Goal: Book appointment/travel/reservation

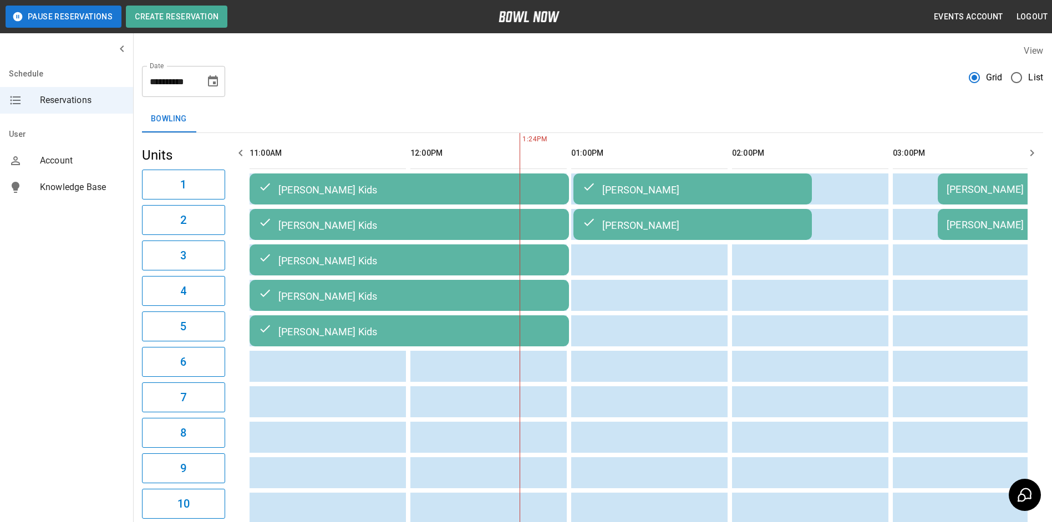
click at [1036, 157] on icon "button" at bounding box center [1031, 152] width 13 height 13
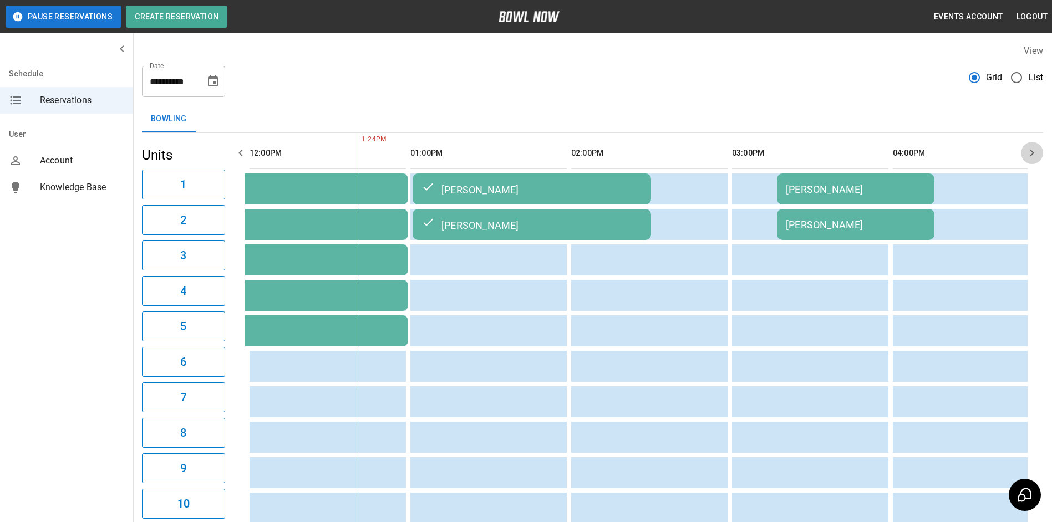
click at [1036, 157] on icon "button" at bounding box center [1031, 152] width 13 height 13
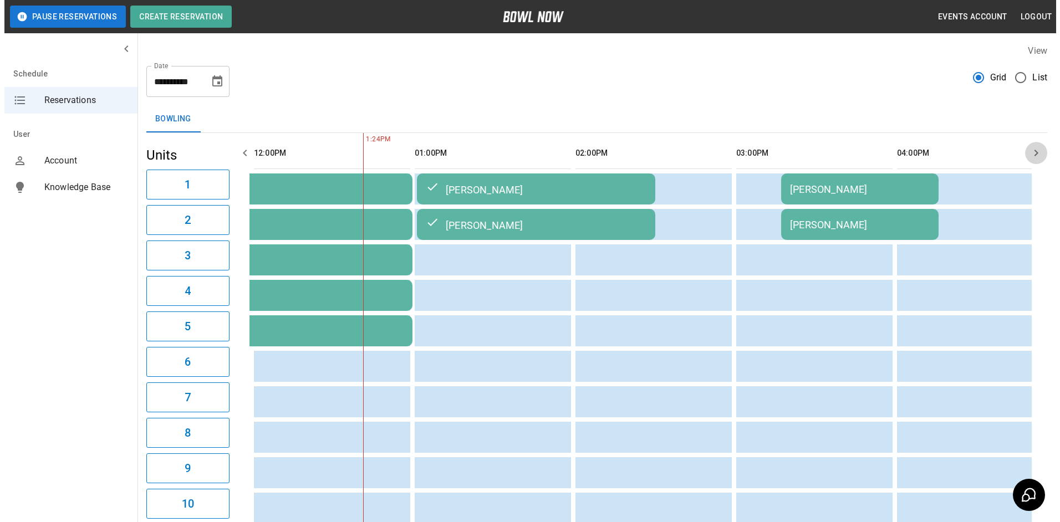
scroll to position [0, 322]
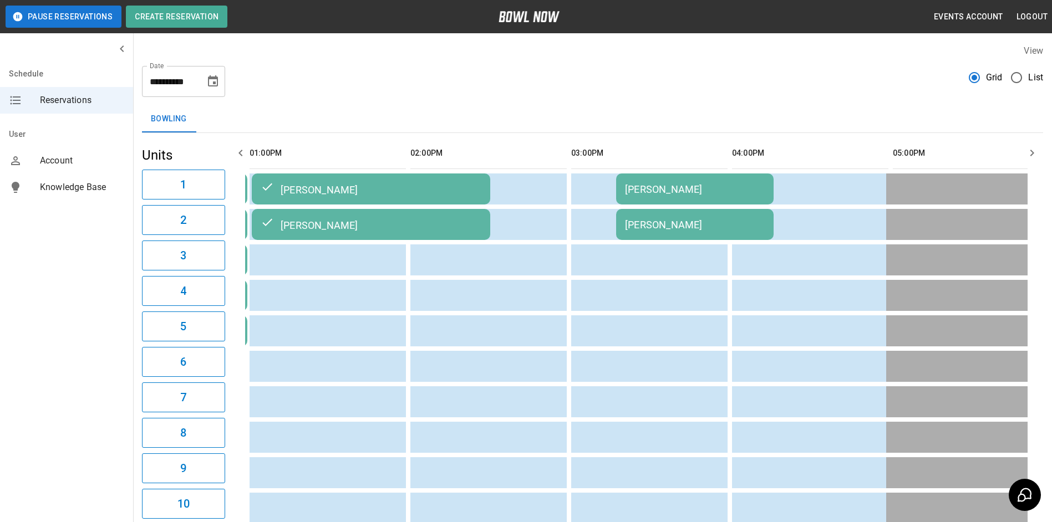
click at [678, 182] on td "[PERSON_NAME]" at bounding box center [694, 189] width 157 height 31
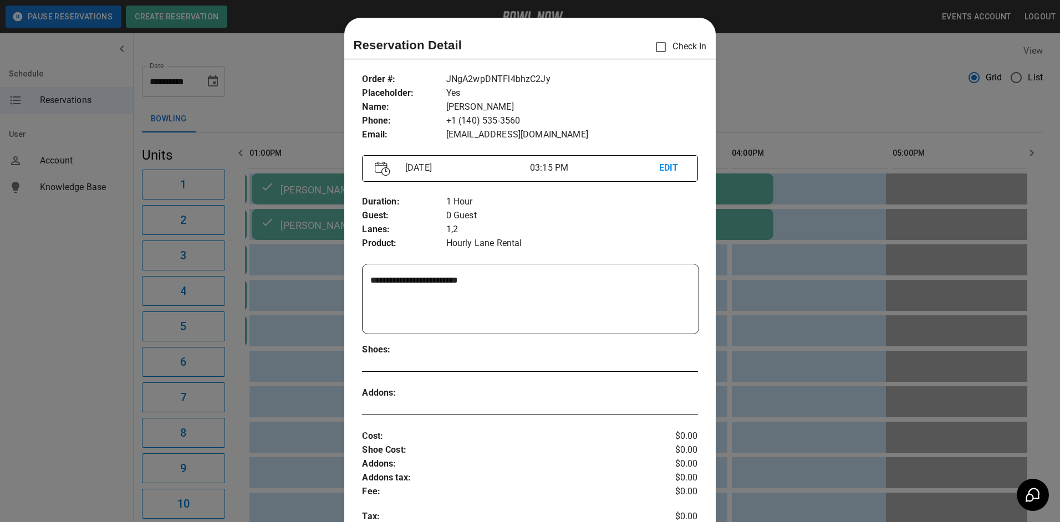
scroll to position [18, 0]
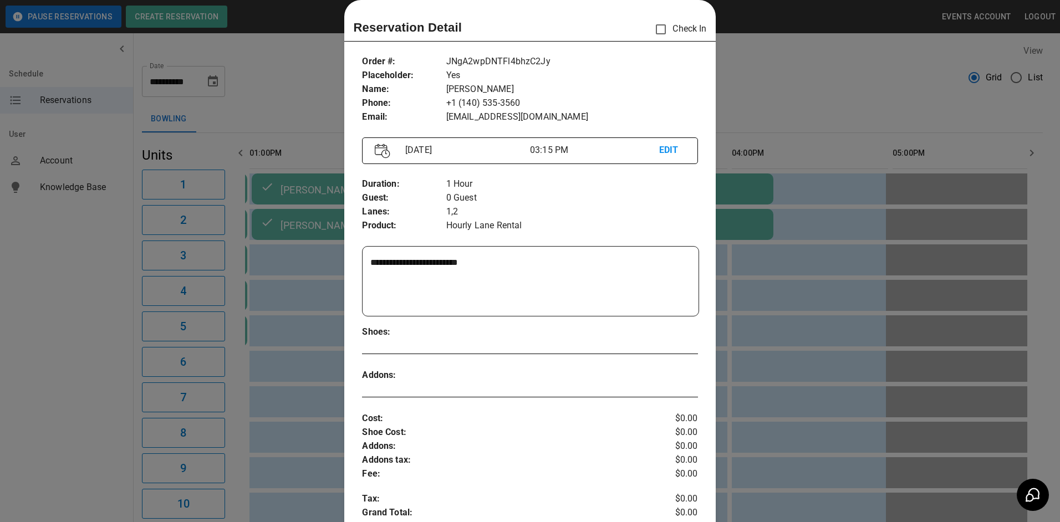
click at [668, 150] on p "EDIT" at bounding box center [672, 151] width 26 height 14
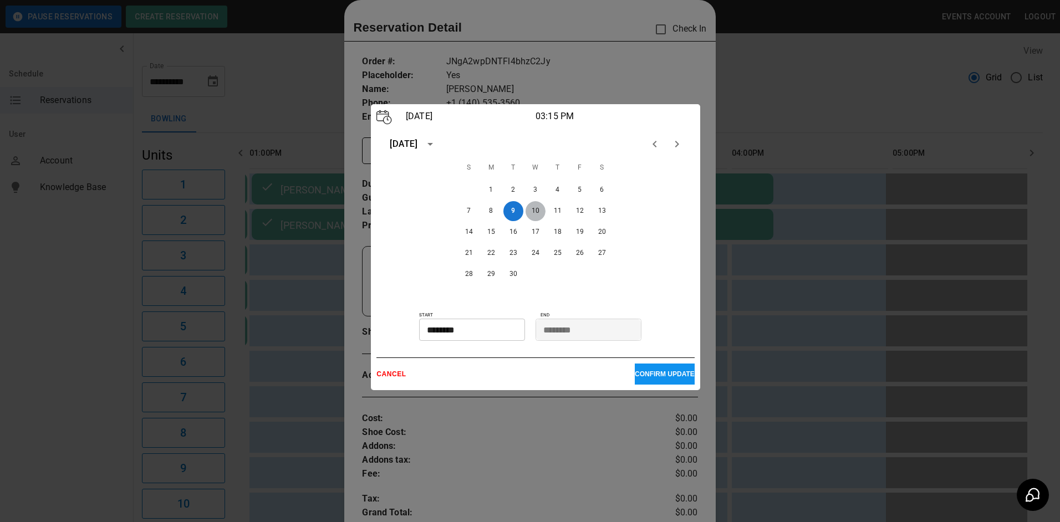
click at [534, 213] on button "10" at bounding box center [536, 211] width 20 height 20
drag, startPoint x: 467, startPoint y: 344, endPoint x: 474, endPoint y: 335, distance: 10.3
click at [471, 339] on div "[DATE] 03:15 PM [DATE] S M T W T F S 1 2 3 4 5 6 7 8 9 10 11 12 13 14 15 16 17 …" at bounding box center [535, 247] width 329 height 286
click at [474, 335] on input "********" at bounding box center [468, 330] width 98 height 22
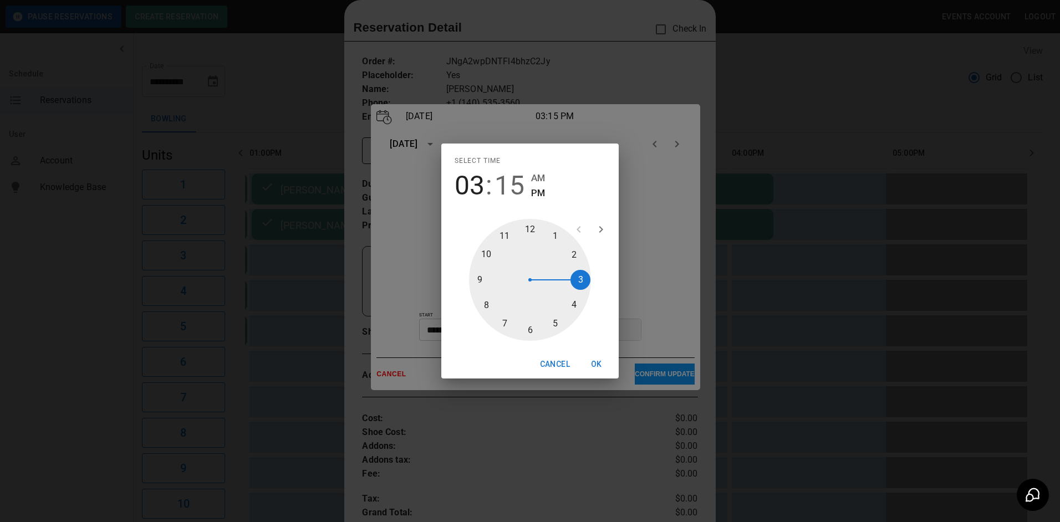
click at [576, 258] on div at bounding box center [530, 280] width 122 height 122
type input "********"
click at [527, 230] on div at bounding box center [530, 280] width 122 height 122
click at [596, 369] on button "OK" at bounding box center [596, 364] width 35 height 21
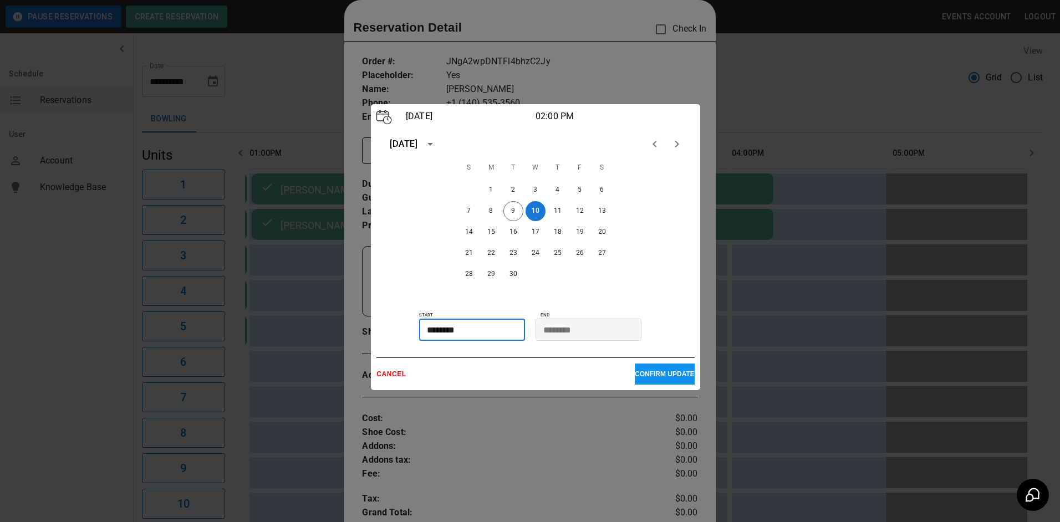
click at [639, 371] on p "CONFIRM UPDATE" at bounding box center [665, 374] width 60 height 8
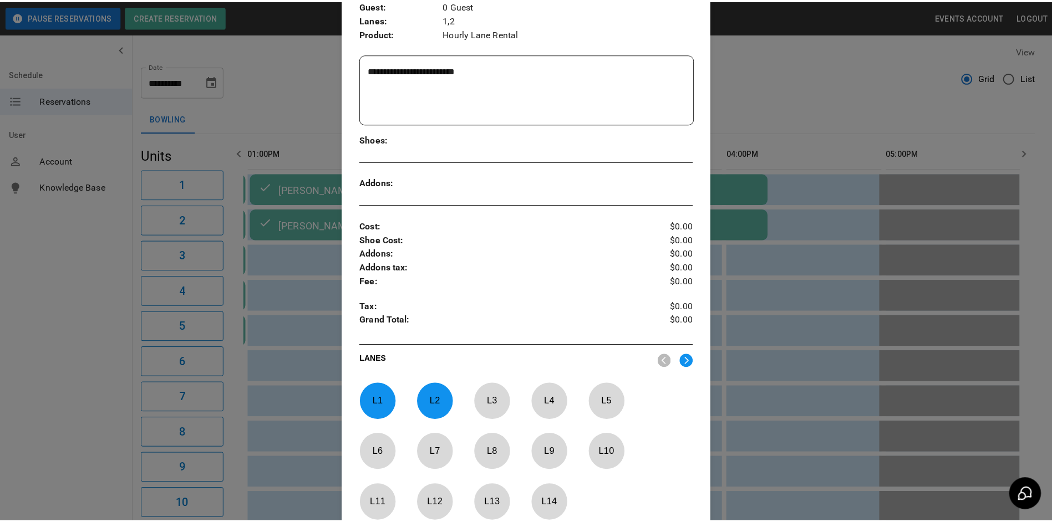
scroll to position [350, 0]
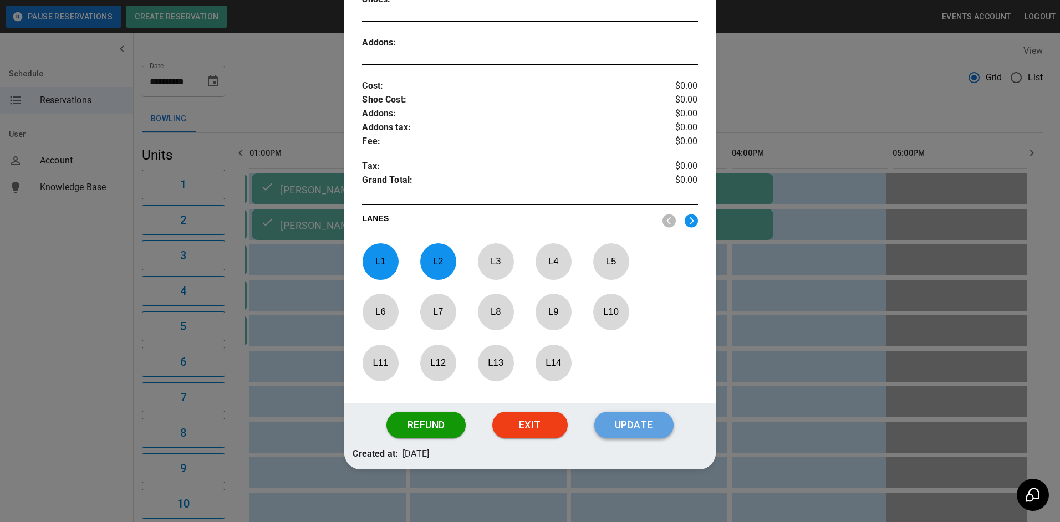
click at [637, 421] on button "Update" at bounding box center [633, 425] width 79 height 27
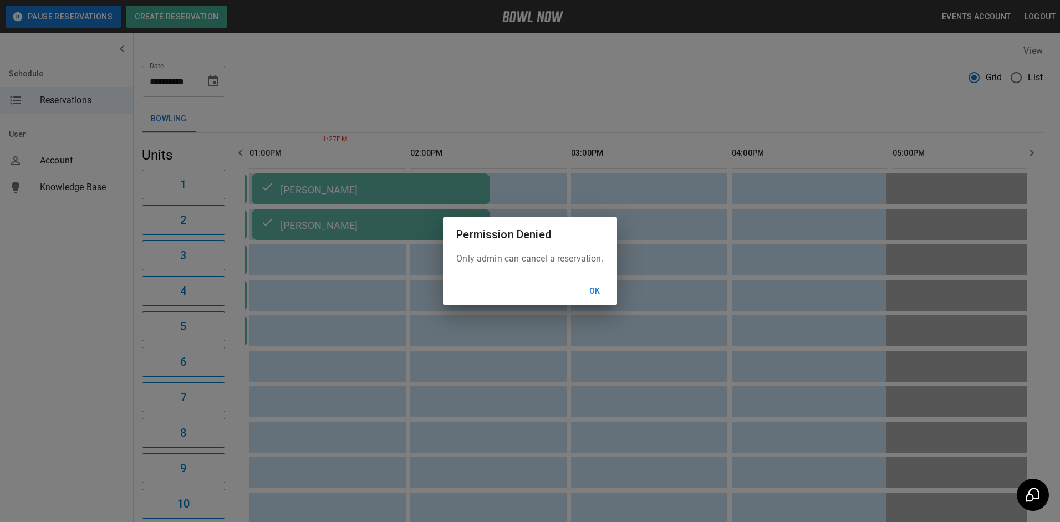
click at [589, 292] on button "Ok" at bounding box center [594, 291] width 35 height 21
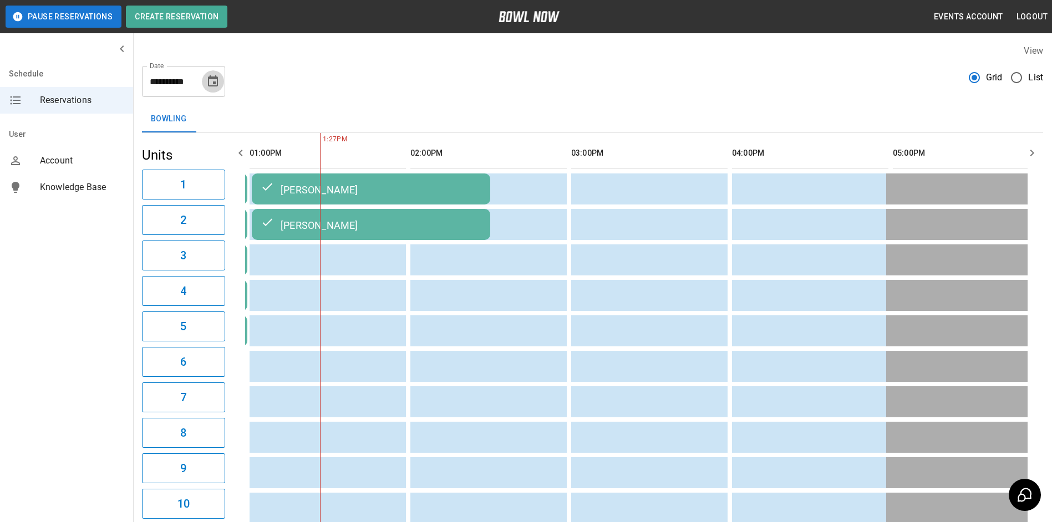
click at [218, 90] on button "Choose date, selected date is Sep 9, 2025" at bounding box center [213, 81] width 22 height 22
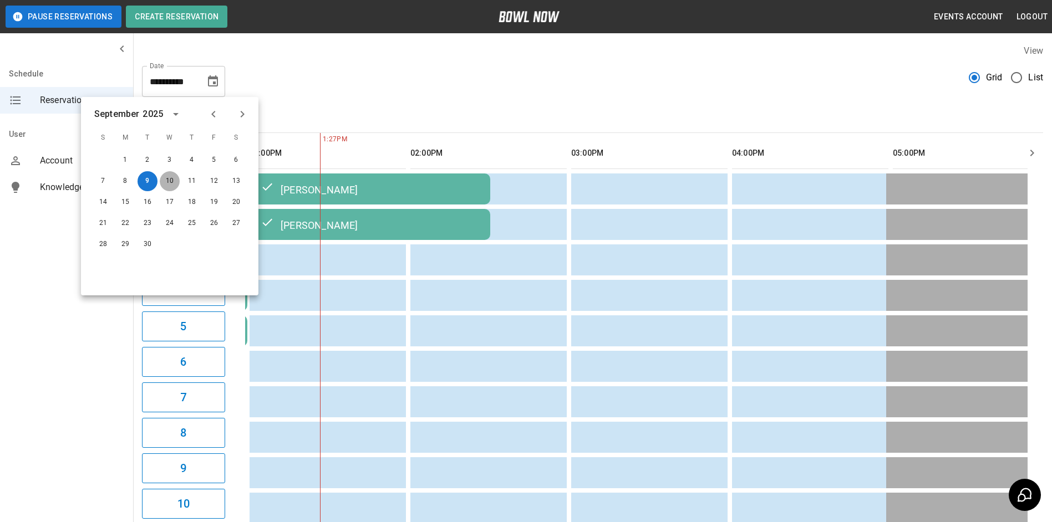
click at [174, 181] on button "10" at bounding box center [170, 181] width 20 height 20
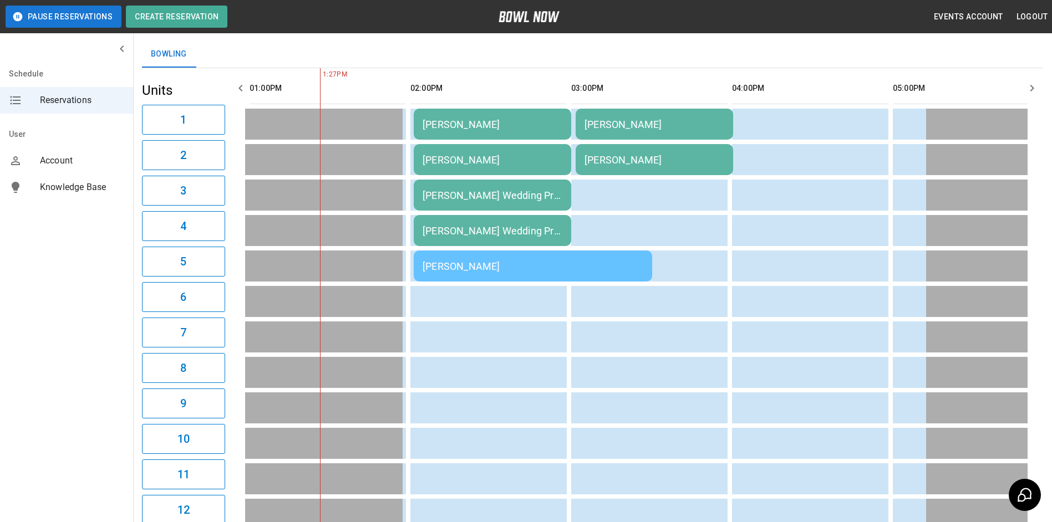
scroll to position [0, 0]
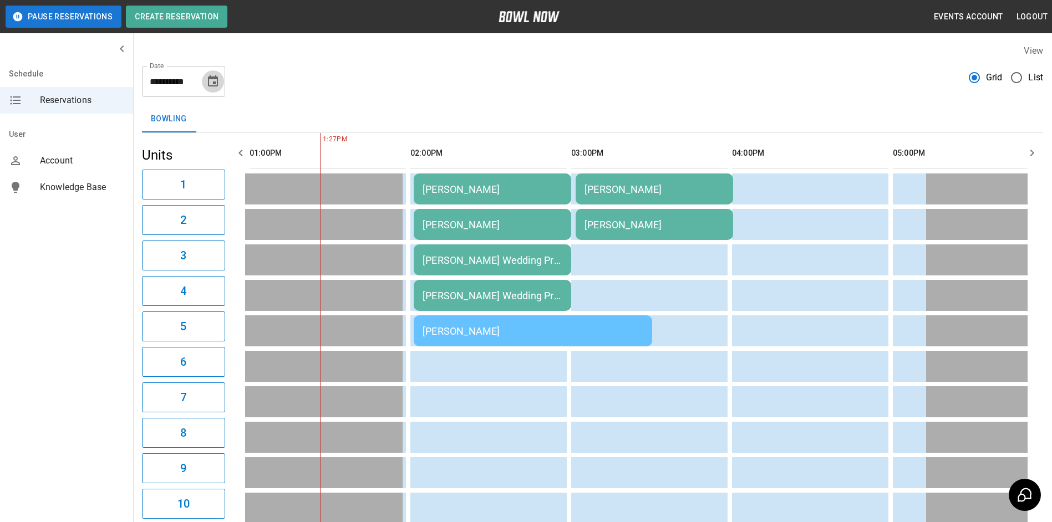
click at [207, 73] on button "Choose date, selected date is Sep 10, 2025" at bounding box center [213, 81] width 22 height 22
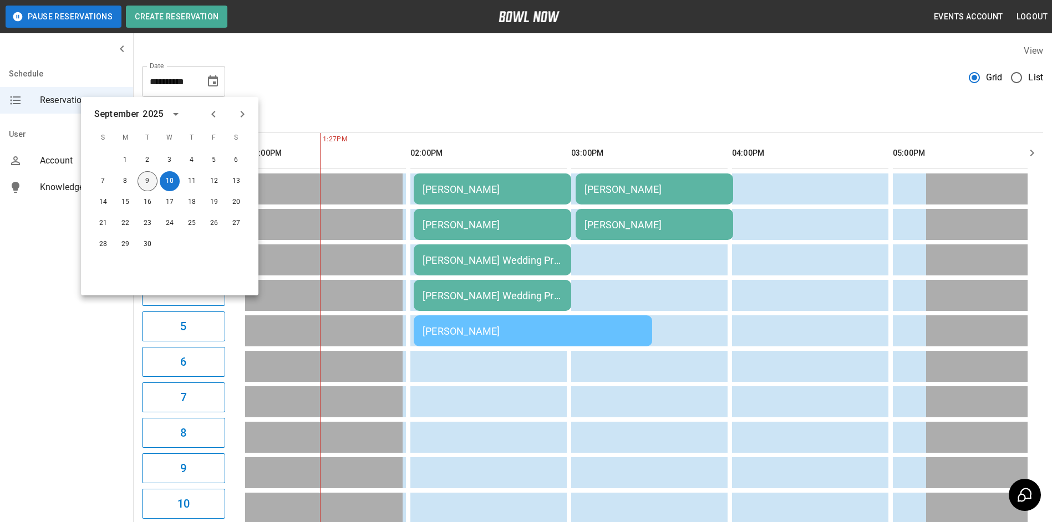
click at [149, 181] on button "9" at bounding box center [148, 181] width 20 height 20
type input "**********"
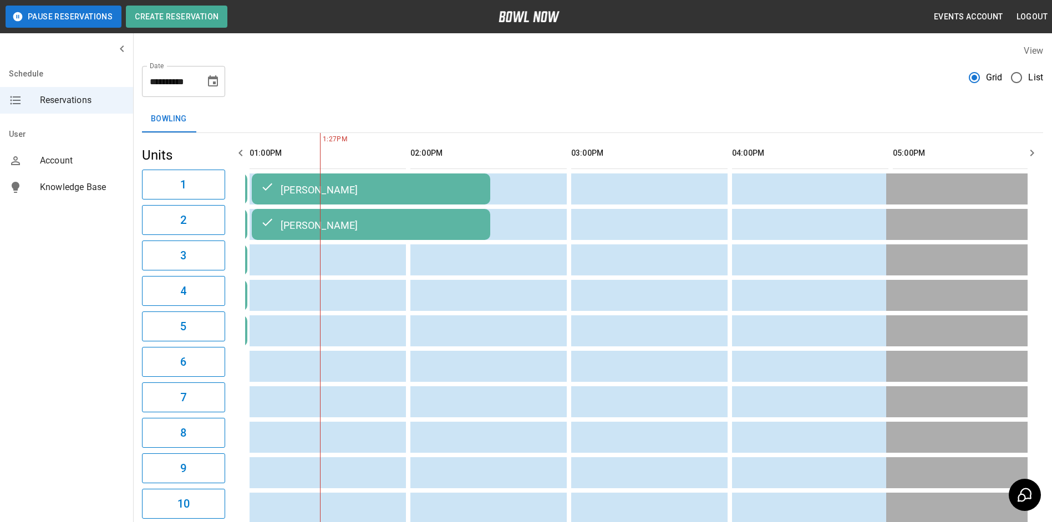
click at [531, 89] on div "**********" at bounding box center [592, 77] width 901 height 40
